Goal: Task Accomplishment & Management: Complete application form

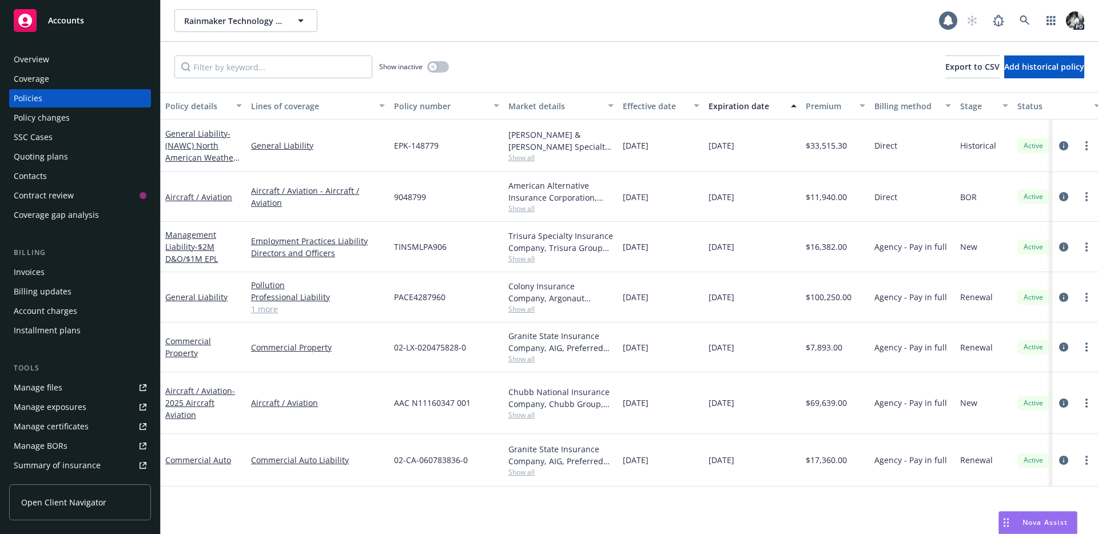
scroll to position [2736, 0]
click at [1013, 15] on link at bounding box center [1024, 20] width 23 height 23
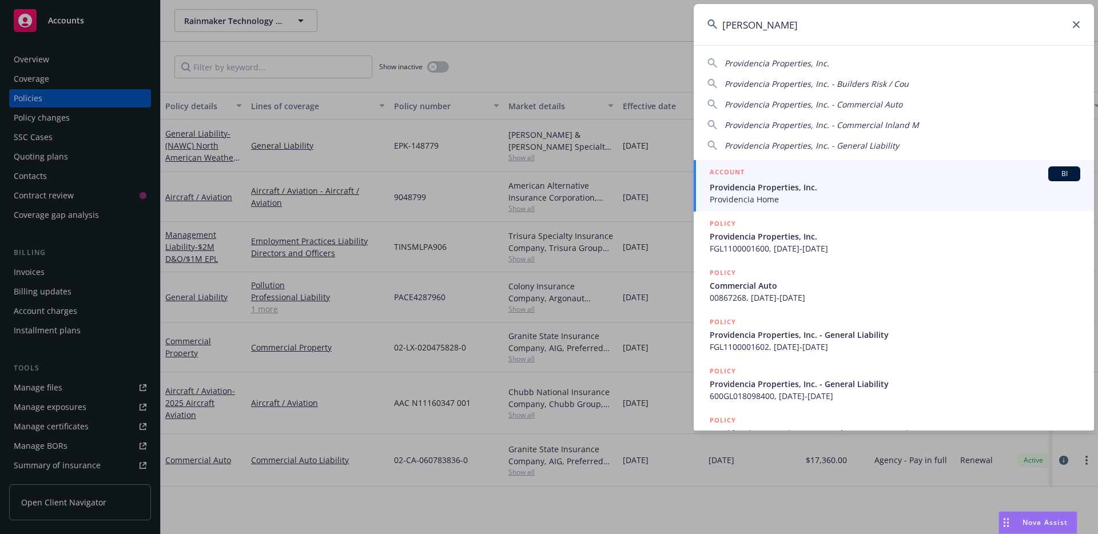
type input "providencia properti"
click at [825, 172] on div "ACCOUNT BI" at bounding box center [894, 173] width 370 height 15
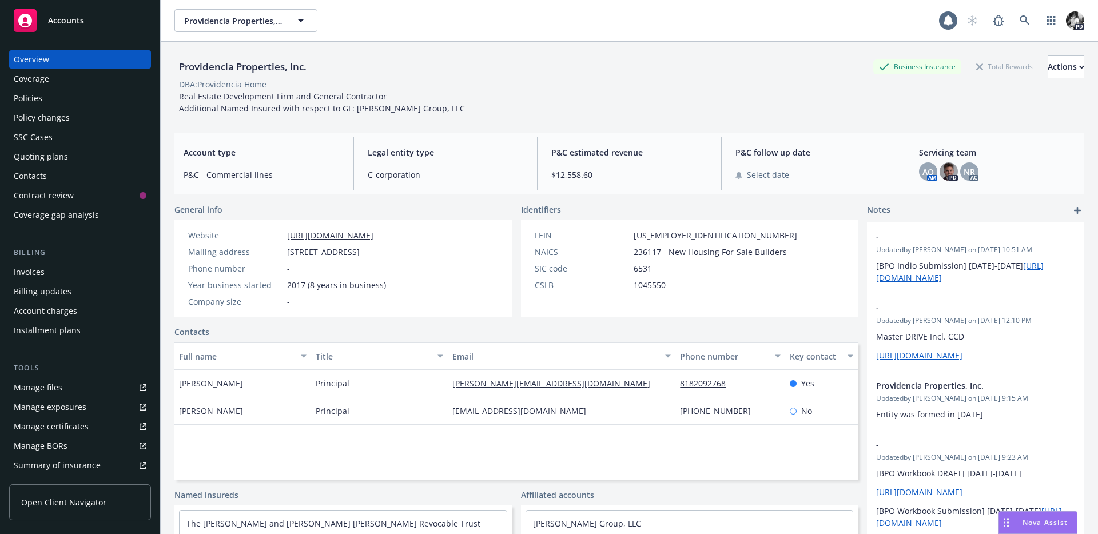
click at [80, 177] on div "Contacts" at bounding box center [80, 176] width 133 height 18
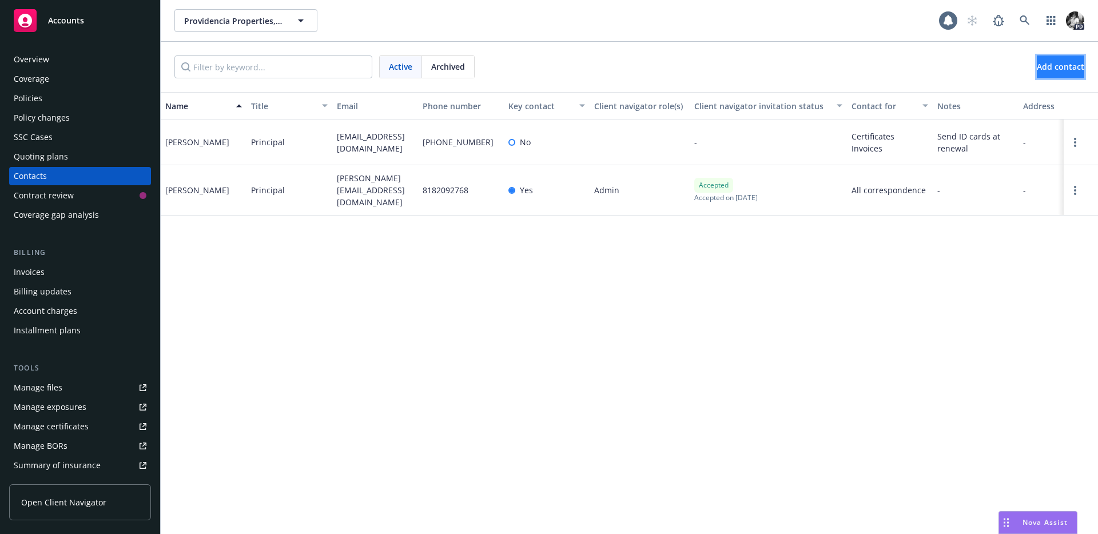
click at [1036, 74] on button "Add contact" at bounding box center [1059, 66] width 47 height 23
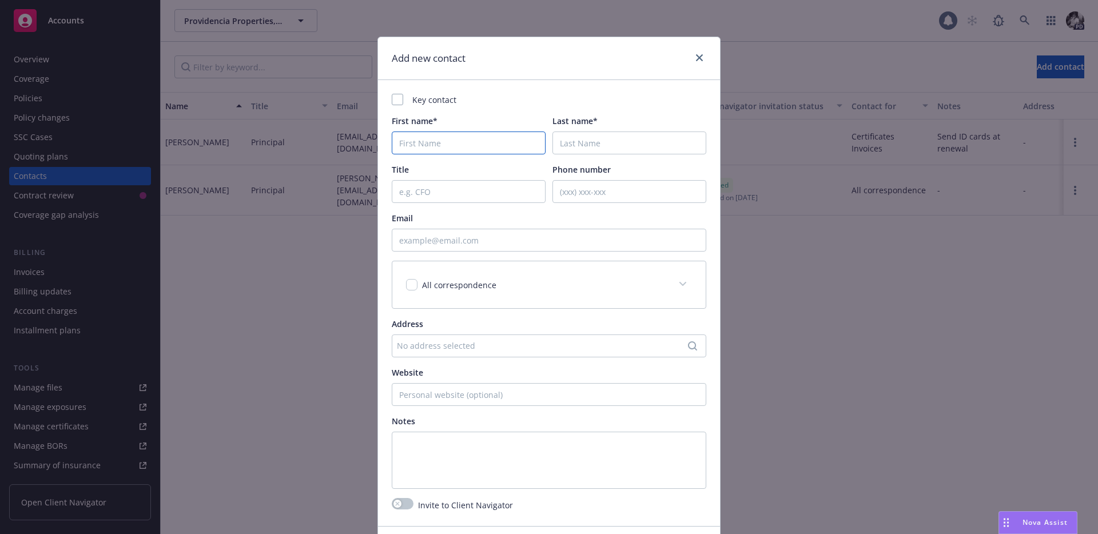
click at [469, 138] on input "First name*" at bounding box center [469, 142] width 154 height 23
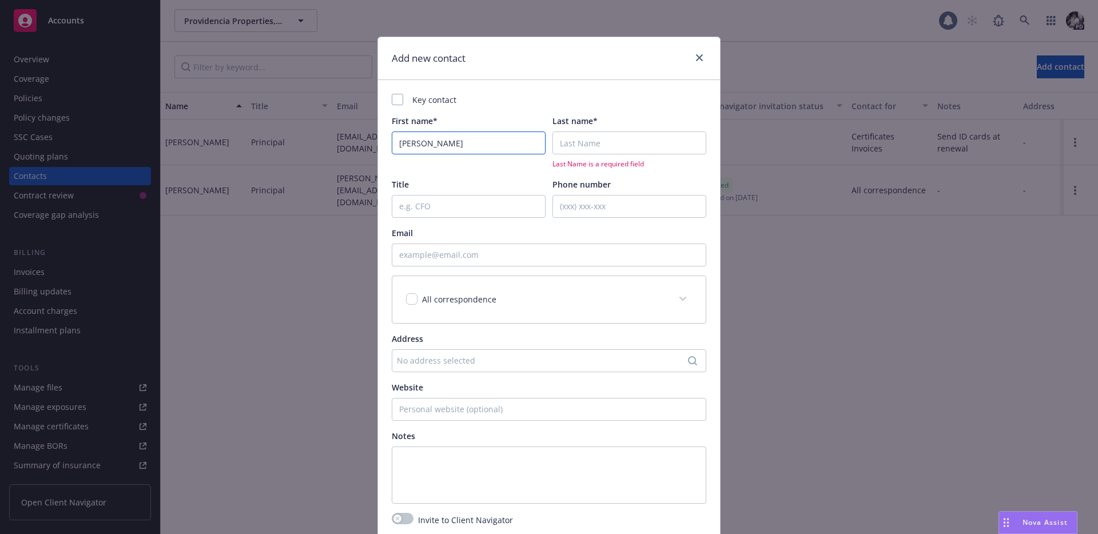
type input "Nicole"
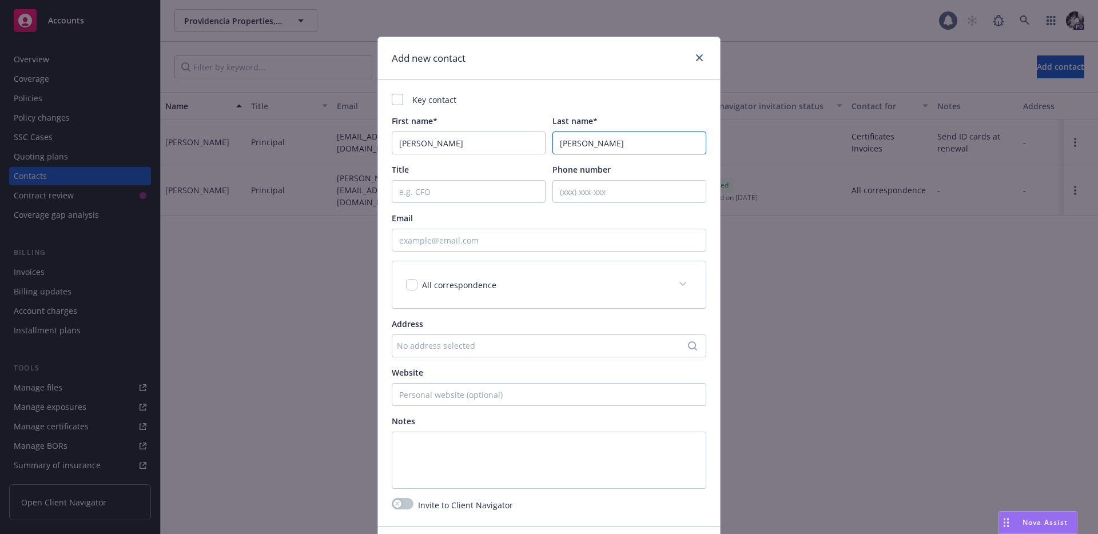
type input "Lewis"
click at [424, 197] on input "Title" at bounding box center [469, 191] width 154 height 23
type input "Accounting"
click at [594, 191] on input "Phone number" at bounding box center [629, 191] width 154 height 23
click at [462, 246] on input "Email" at bounding box center [549, 240] width 314 height 23
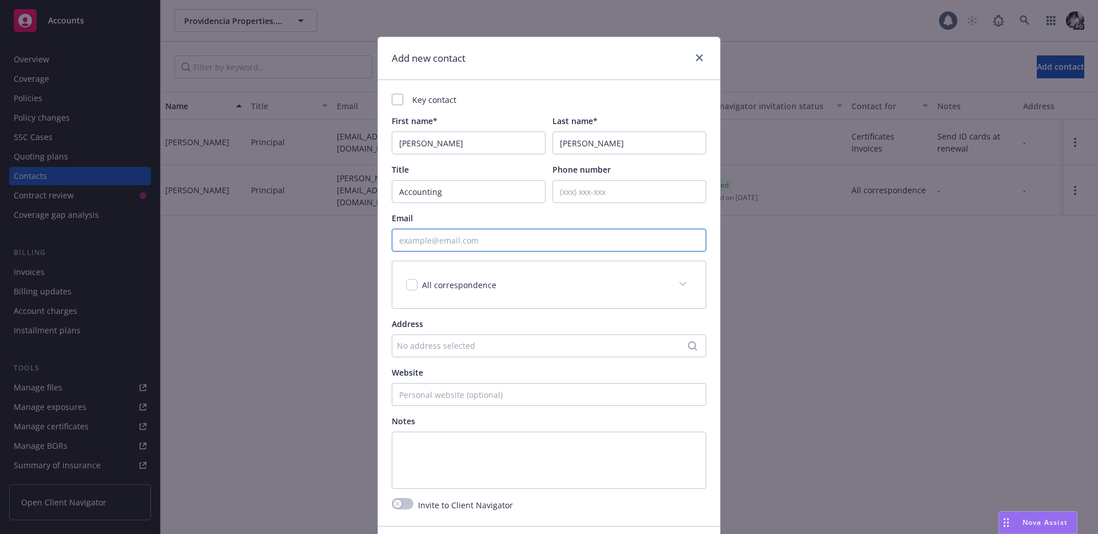
paste input "nicole@providenciahomes.com"
type input "nicole@providenciahomes.com"
click at [471, 288] on span "All correspondence" at bounding box center [459, 285] width 74 height 11
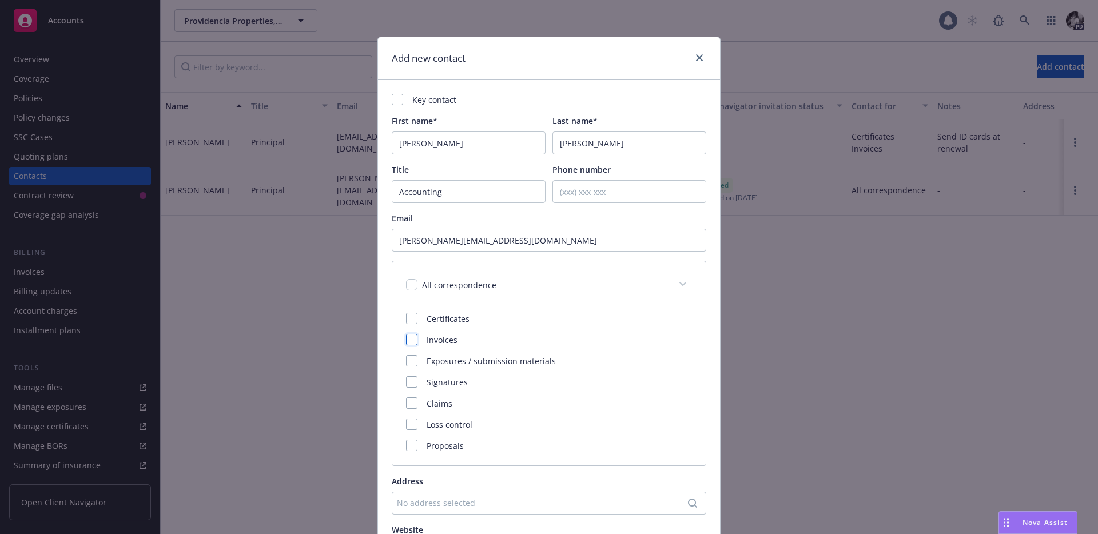
click at [410, 342] on div at bounding box center [411, 339] width 11 height 11
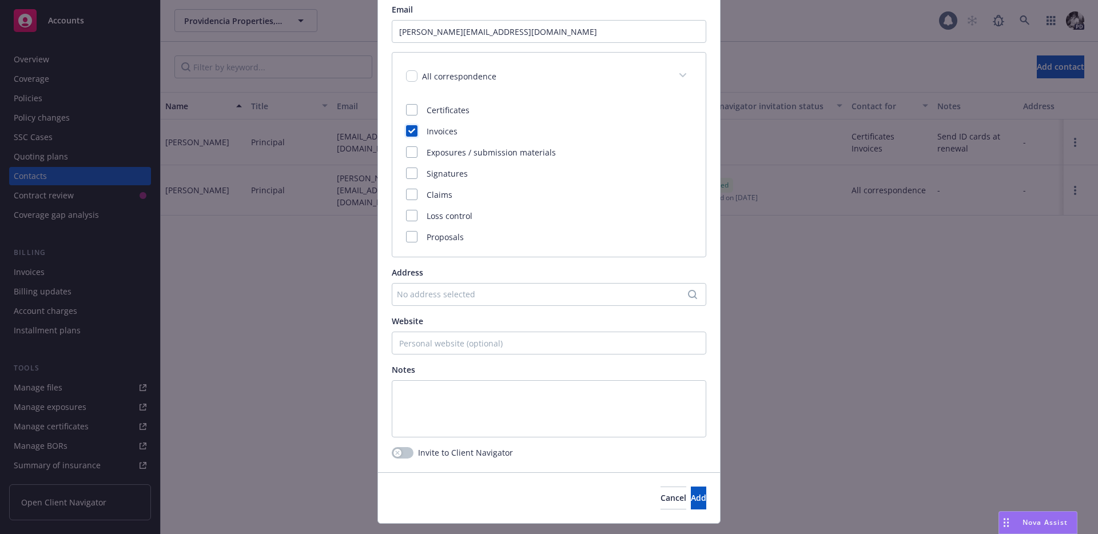
scroll to position [210, 0]
click at [691, 494] on button "Add" at bounding box center [698, 496] width 15 height 23
